Goal: Task Accomplishment & Management: Manage account settings

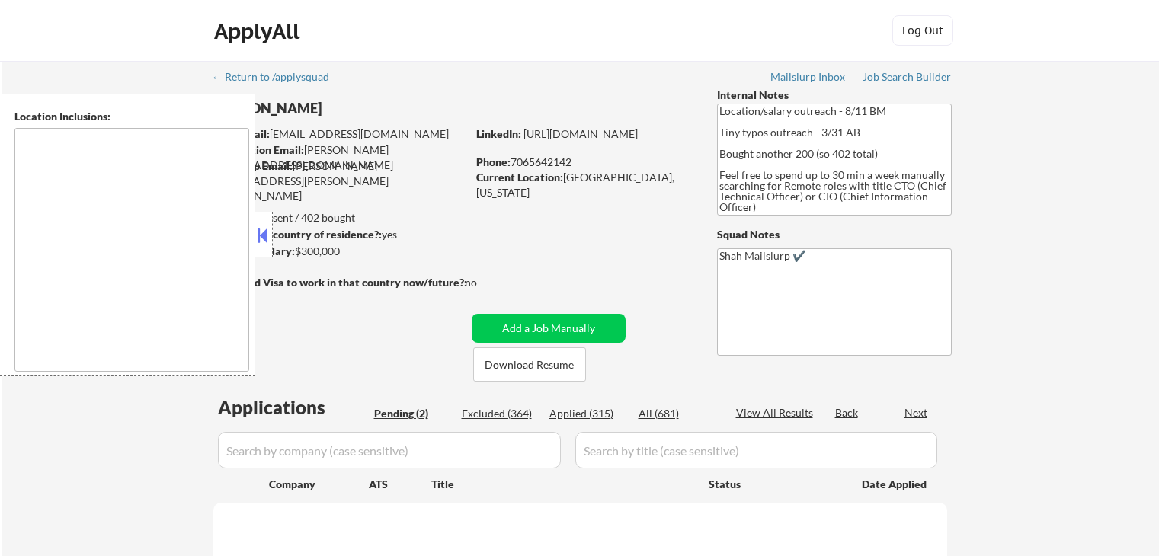
scroll to position [305, 0]
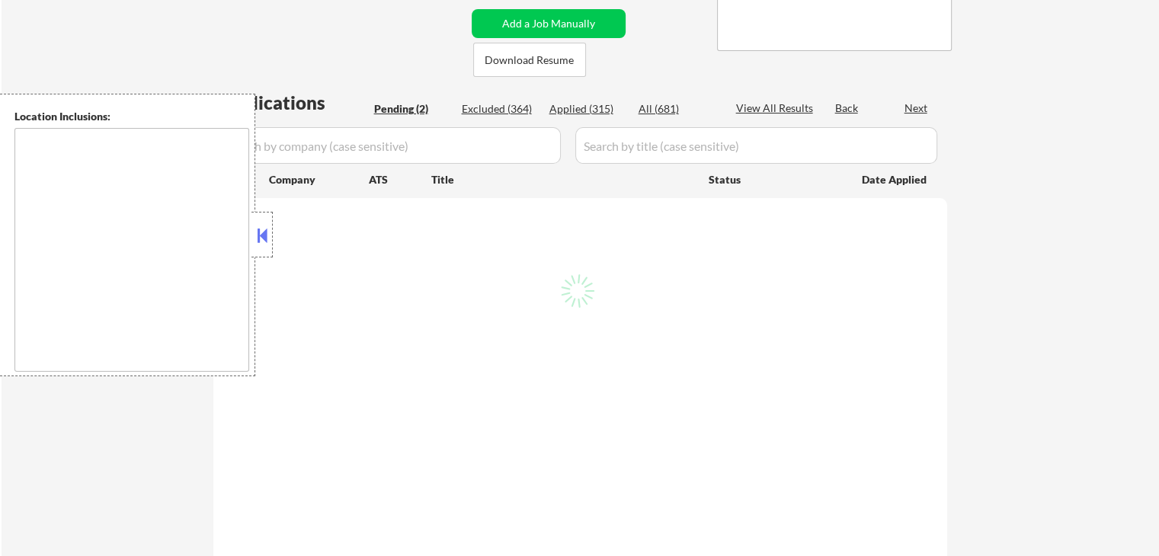
select select ""pending""
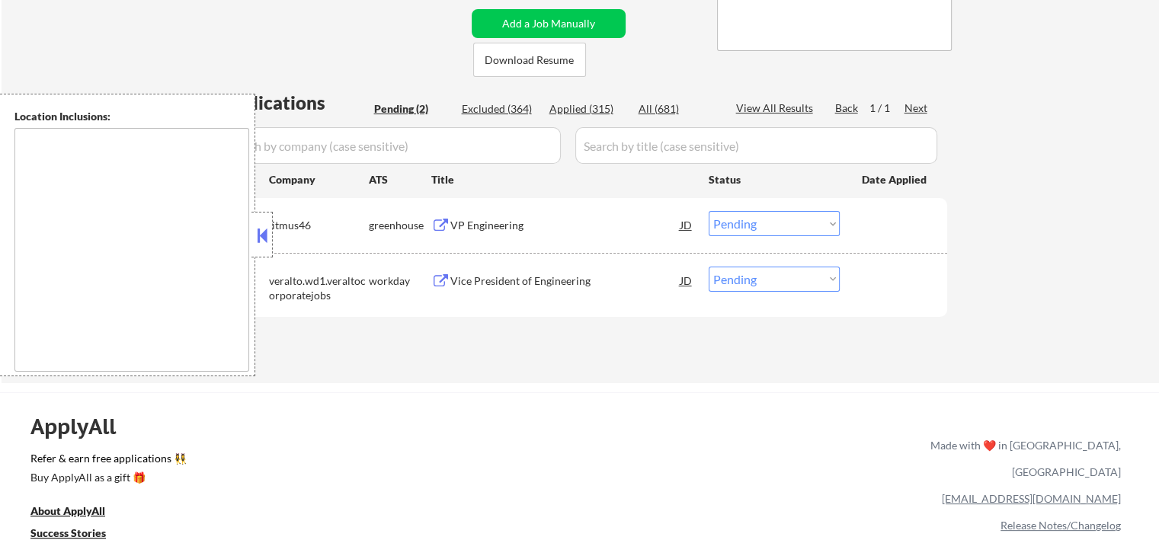
drag, startPoint x: 436, startPoint y: 224, endPoint x: 432, endPoint y: 235, distance: 12.0
click at [436, 224] on button at bounding box center [440, 226] width 19 height 14
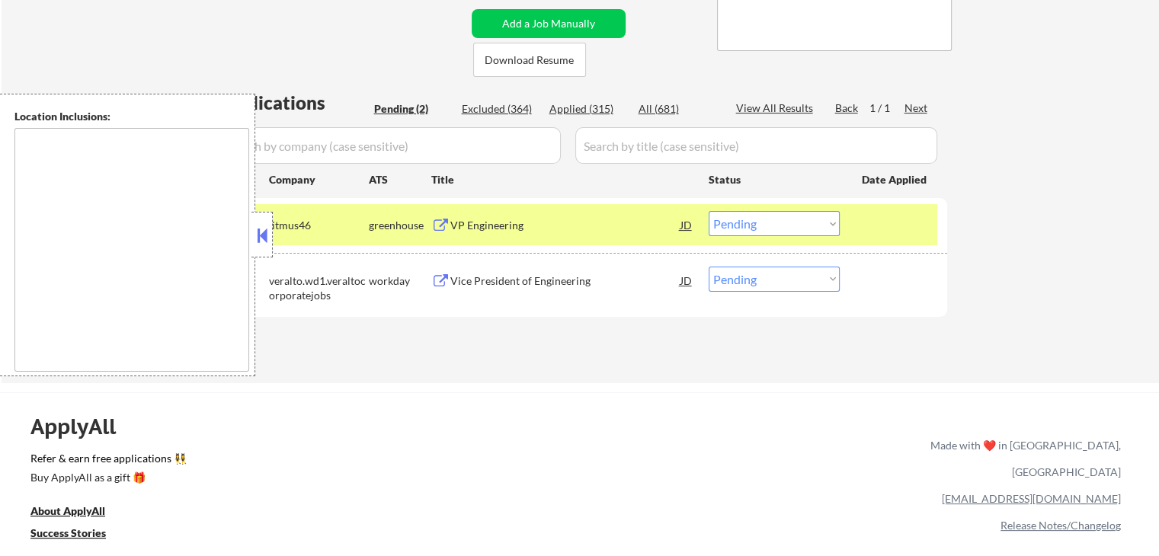
click at [439, 278] on button at bounding box center [440, 281] width 19 height 14
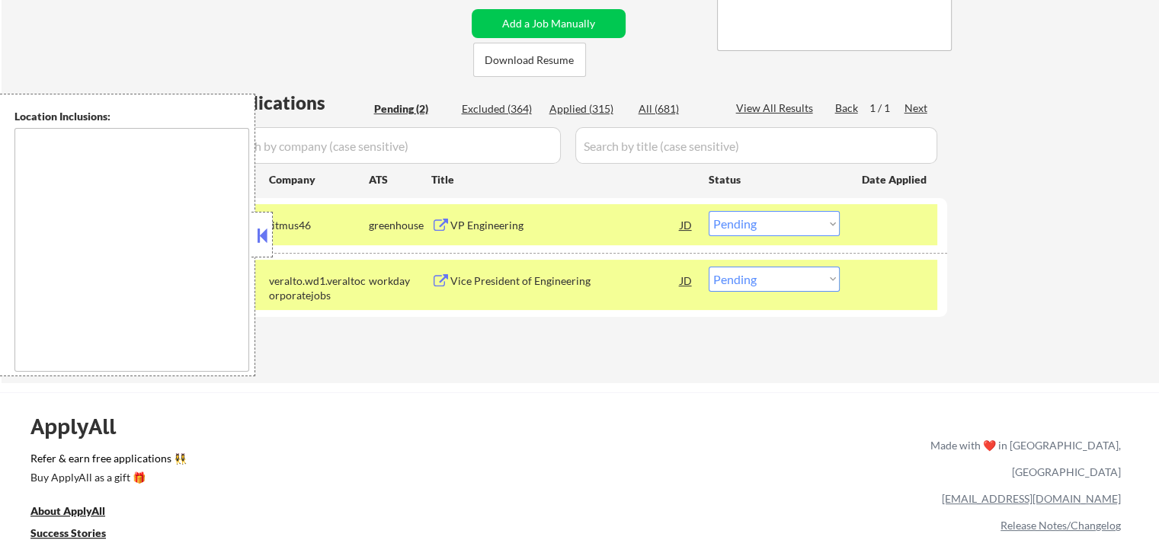
click at [750, 229] on select "Choose an option... Pending Applied Excluded (Questions) Excluded (Expired) Exc…" at bounding box center [774, 223] width 131 height 25
click at [709, 211] on select "Choose an option... Pending Applied Excluded (Questions) Excluded (Expired) Exc…" at bounding box center [774, 223] width 131 height 25
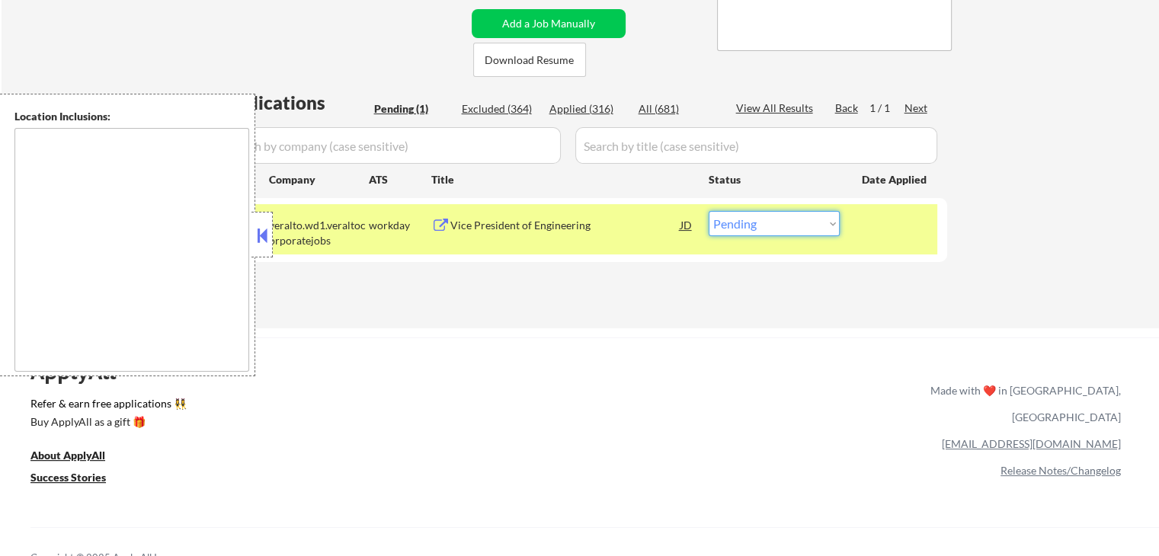
click at [792, 222] on select "Choose an option... Pending Applied Excluded (Questions) Excluded (Expired) Exc…" at bounding box center [774, 223] width 131 height 25
click at [709, 211] on select "Choose an option... Pending Applied Excluded (Questions) Excluded (Expired) Exc…" at bounding box center [774, 223] width 131 height 25
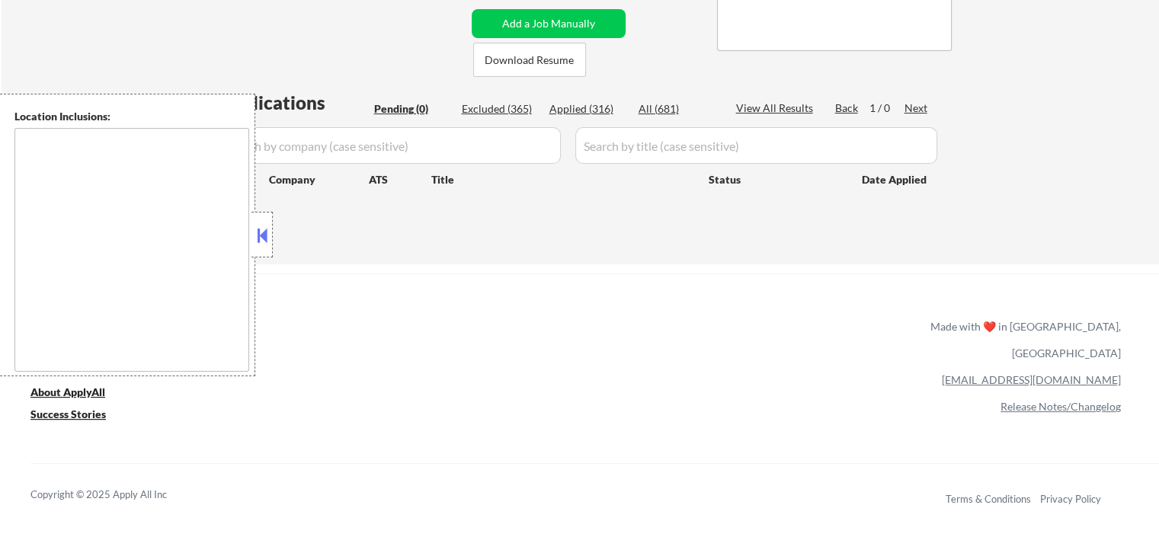
click at [558, 321] on div "ApplyAll Refer & earn free applications 👯‍♀️ Buy ApplyAll as a gift 🎁 About App…" at bounding box center [579, 405] width 1159 height 242
select select ""pending""
